Goal: Entertainment & Leisure: Consume media (video, audio)

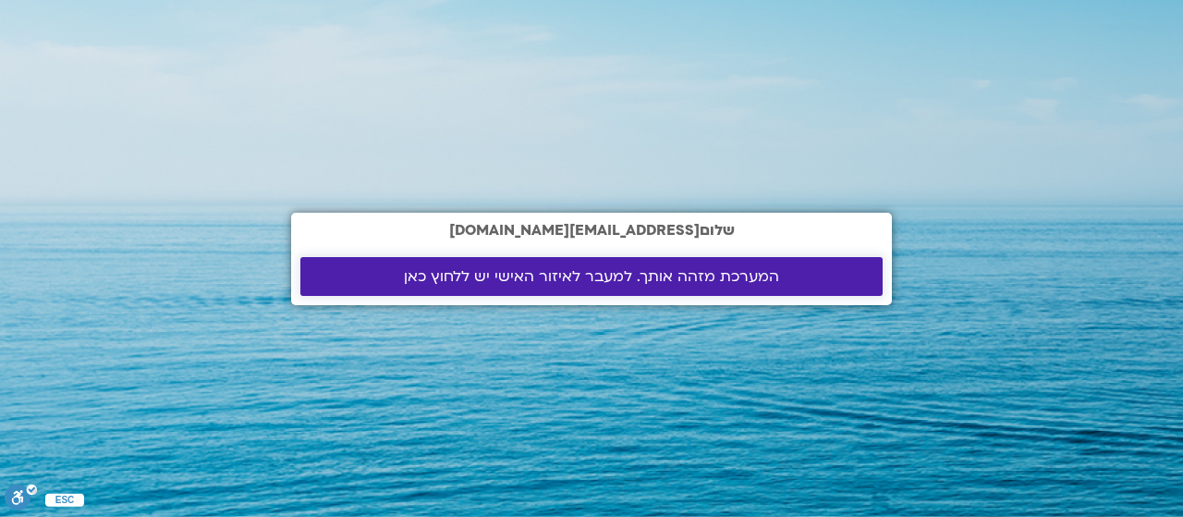
click at [608, 263] on link "המערכת מזהה אותך. למעבר לאיזור האישי יש ללחוץ כאן" at bounding box center [591, 276] width 582 height 39
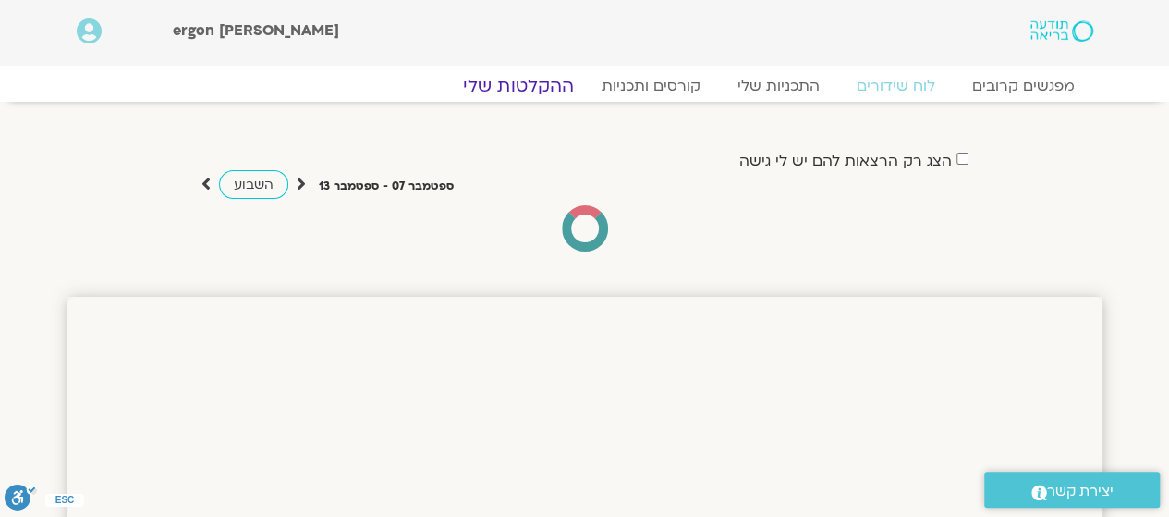
click at [562, 86] on link "ההקלטות שלי" at bounding box center [518, 86] width 155 height 22
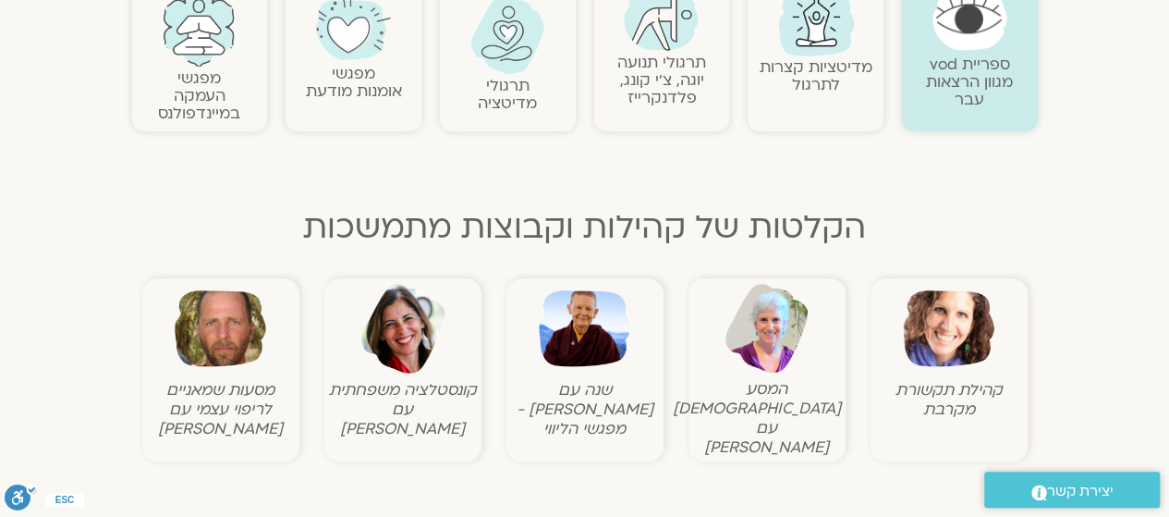
scroll to position [462, 0]
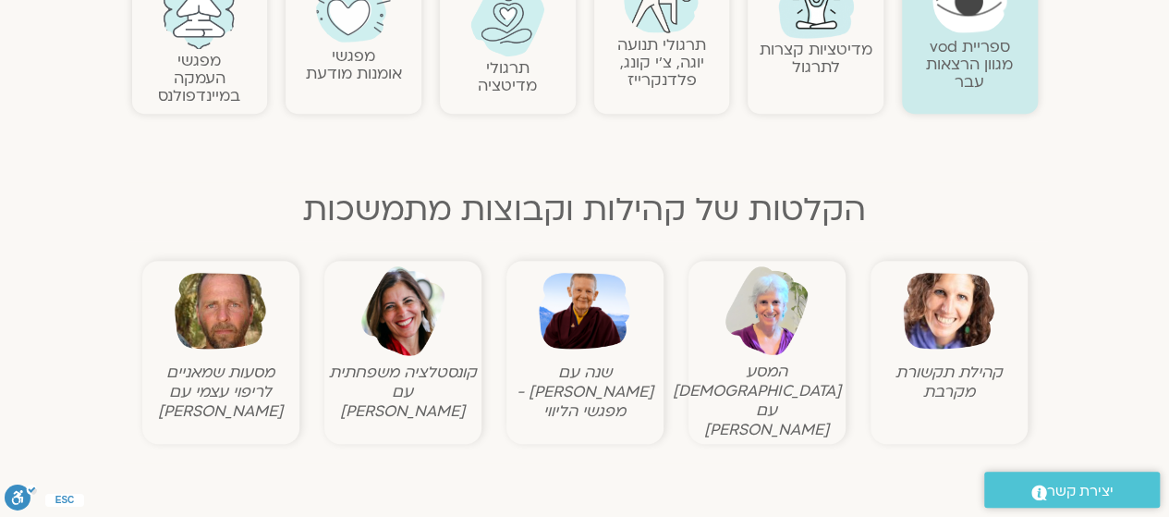
click at [959, 302] on img at bounding box center [948, 310] width 91 height 91
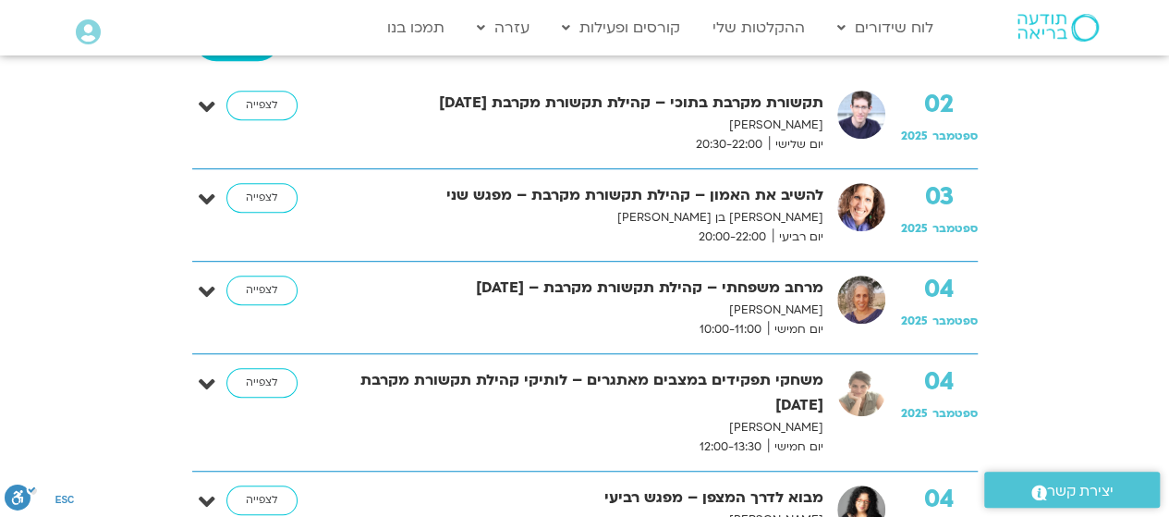
scroll to position [277, 0]
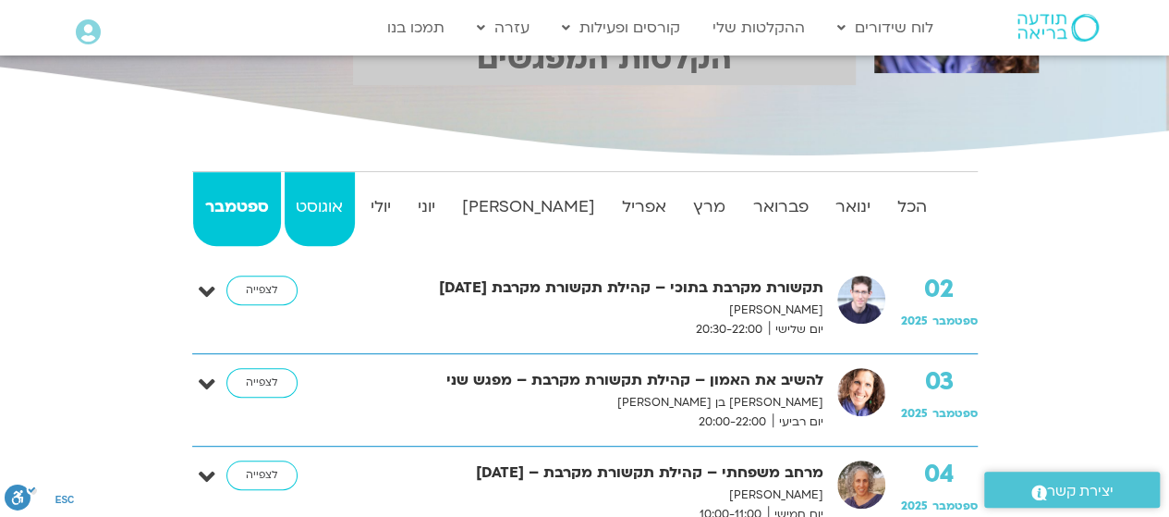
click at [349, 206] on strong "אוגוסט" at bounding box center [320, 207] width 70 height 28
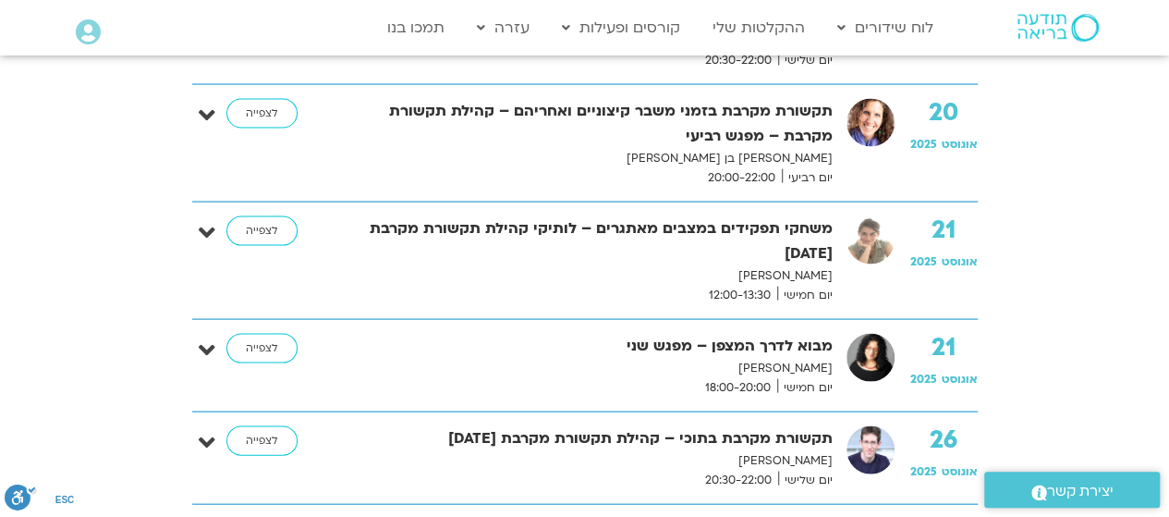
scroll to position [2125, 0]
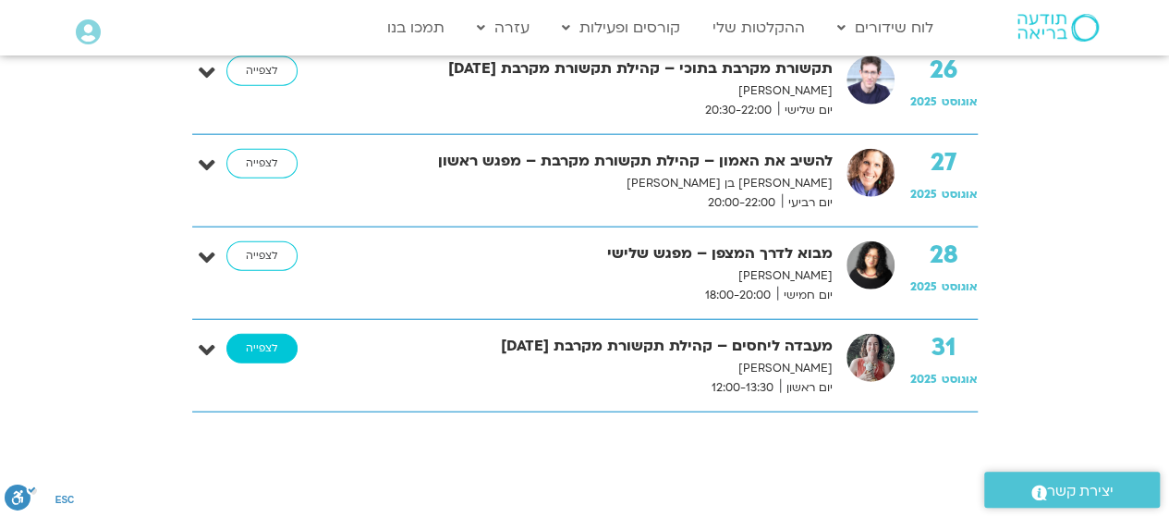
click at [257, 339] on link "לצפייה" at bounding box center [261, 349] width 71 height 30
